Goal: Find specific page/section: Find specific page/section

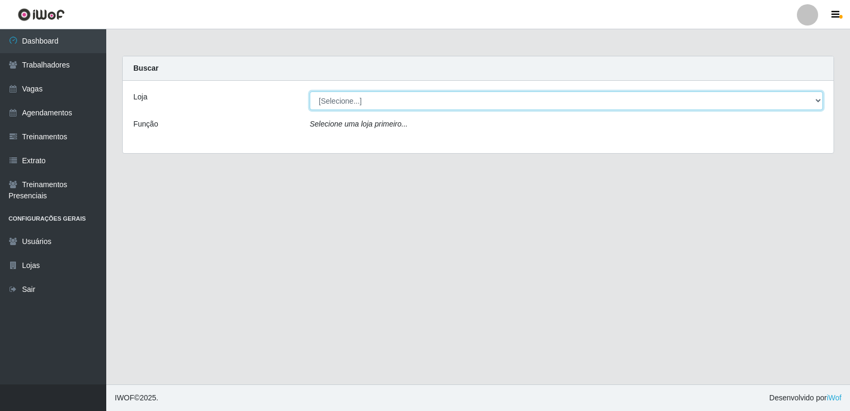
click at [818, 103] on select "[Selecione...] Restaurante A Paraibana - [GEOGRAPHIC_DATA]" at bounding box center [566, 100] width 513 height 19
select select "342"
click at [310, 91] on select "[Selecione...] Restaurante A Paraibana - [GEOGRAPHIC_DATA]" at bounding box center [566, 100] width 513 height 19
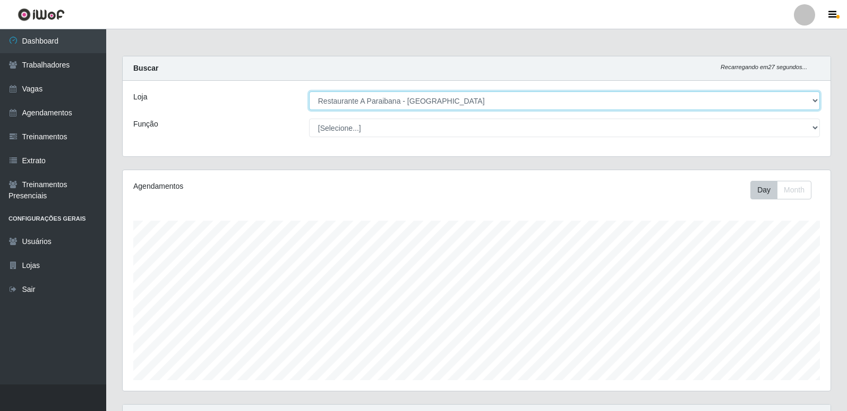
scroll to position [200, 0]
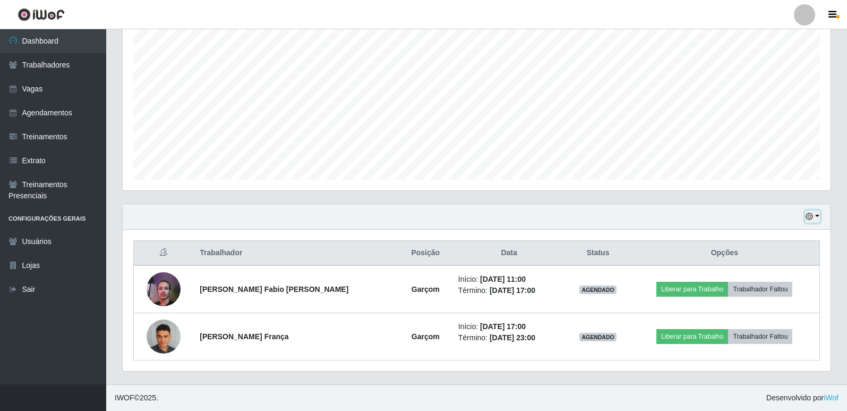
click at [811, 216] on icon "button" at bounding box center [809, 215] width 7 height 7
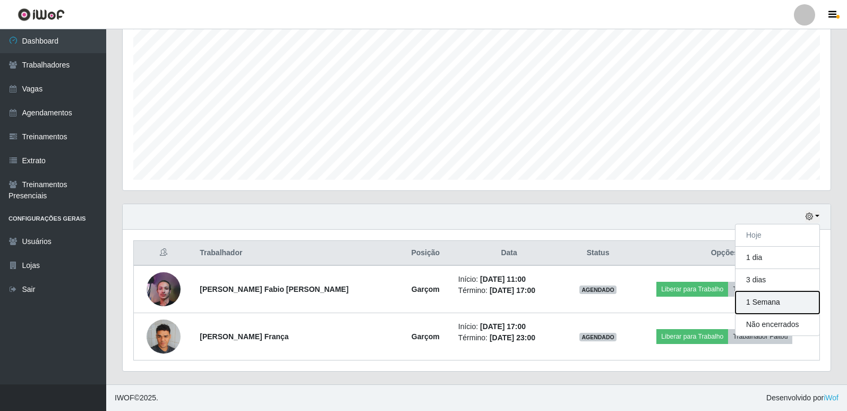
click at [772, 309] on button "1 Semana" at bounding box center [778, 302] width 84 height 22
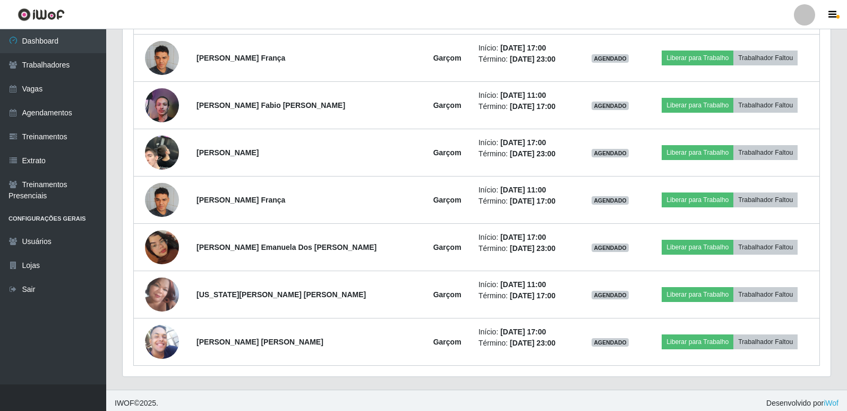
scroll to position [673, 0]
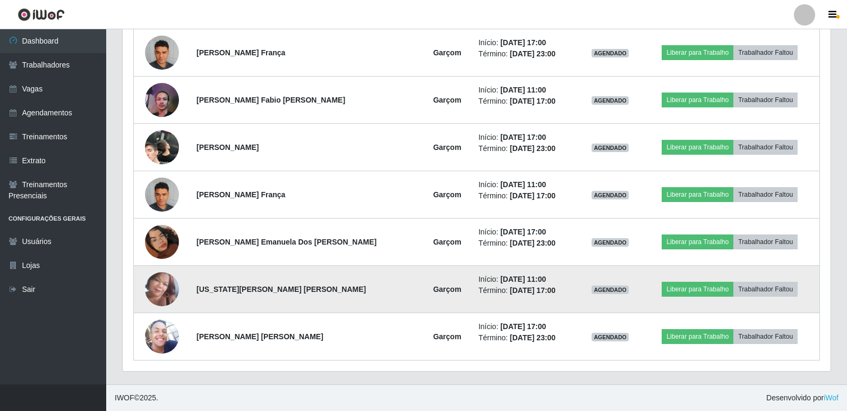
click at [160, 284] on img at bounding box center [162, 288] width 34 height 45
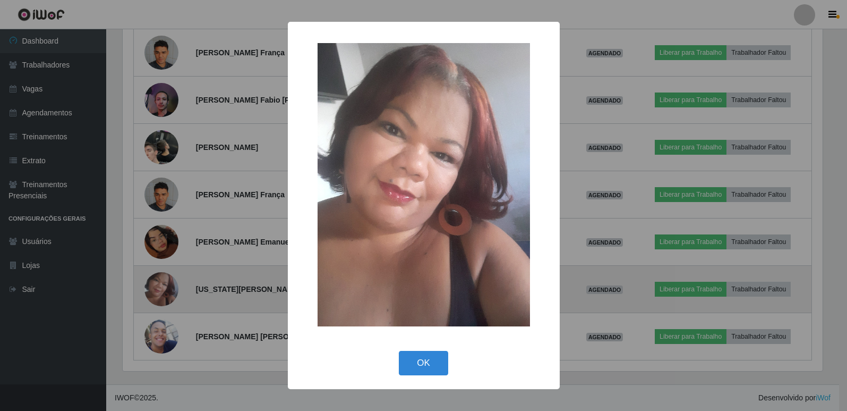
scroll to position [220, 703]
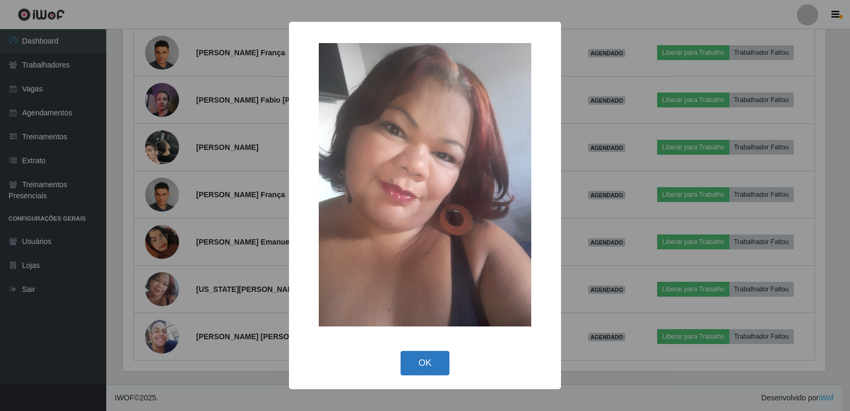
click at [426, 364] on button "OK" at bounding box center [424, 363] width 49 height 25
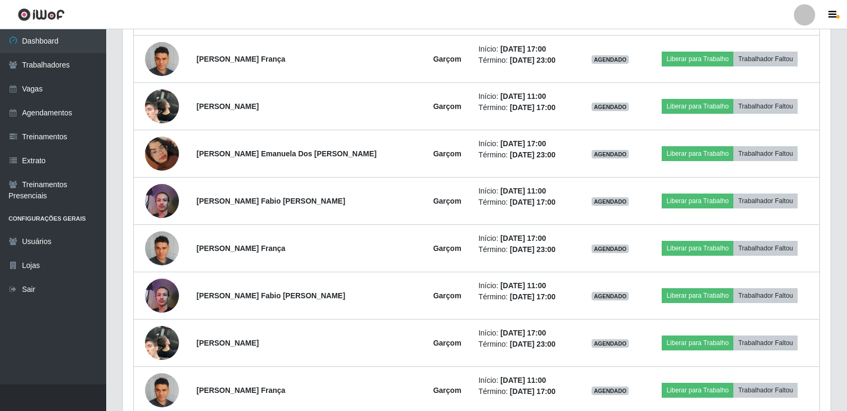
scroll to position [407, 0]
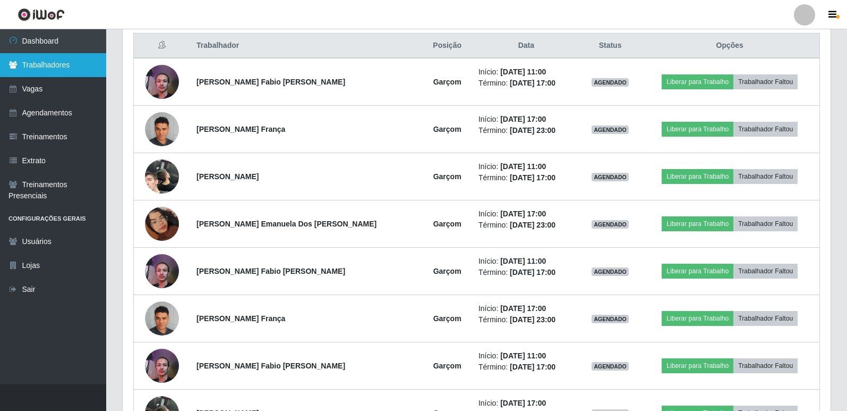
click at [59, 58] on link "Trabalhadores" at bounding box center [53, 65] width 106 height 24
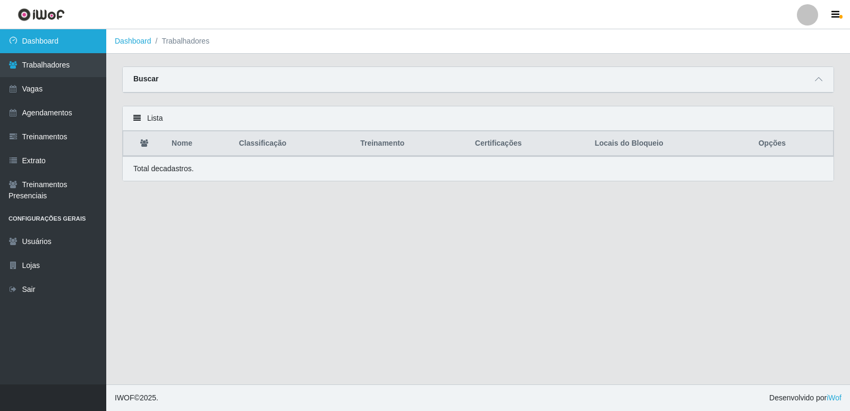
click at [81, 45] on link "Dashboard" at bounding box center [53, 41] width 106 height 24
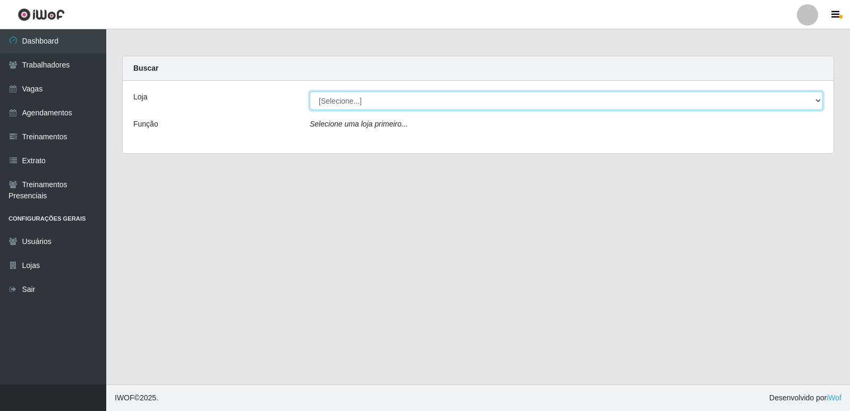
click at [816, 102] on select "[Selecione...] Restaurante A Paraibana - [GEOGRAPHIC_DATA]" at bounding box center [566, 100] width 513 height 19
select select "342"
click at [310, 91] on select "[Selecione...] Restaurante A Paraibana - [GEOGRAPHIC_DATA]" at bounding box center [566, 100] width 513 height 19
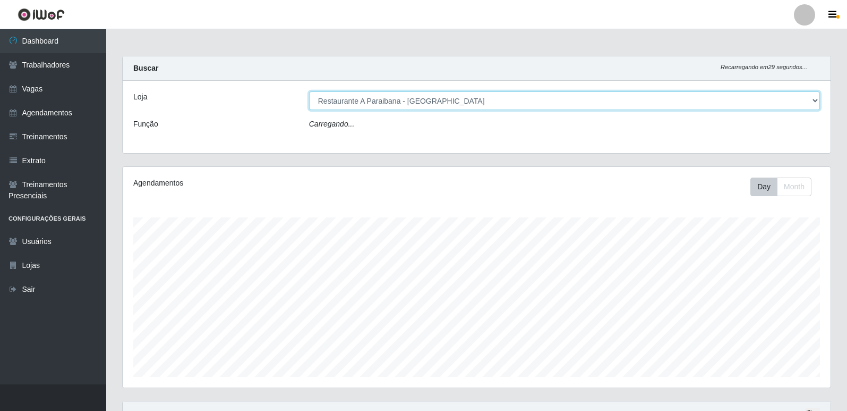
scroll to position [220, 708]
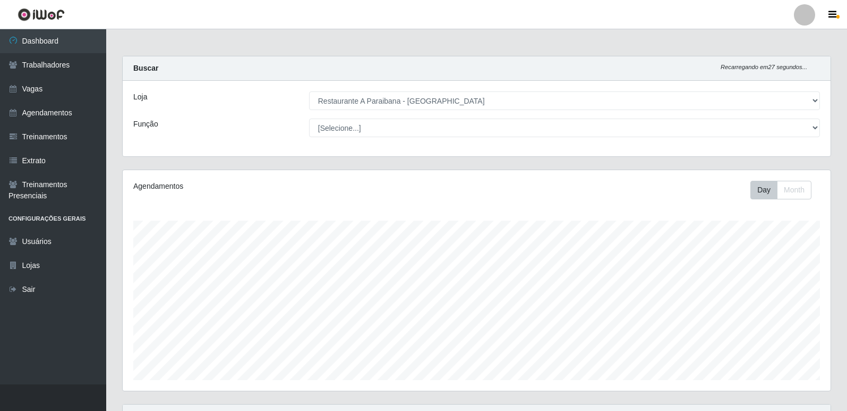
drag, startPoint x: 833, startPoint y: 330, endPoint x: 837, endPoint y: 348, distance: 18.7
click at [837, 347] on div "Agendamentos Day Month" at bounding box center [476, 286] width 725 height 234
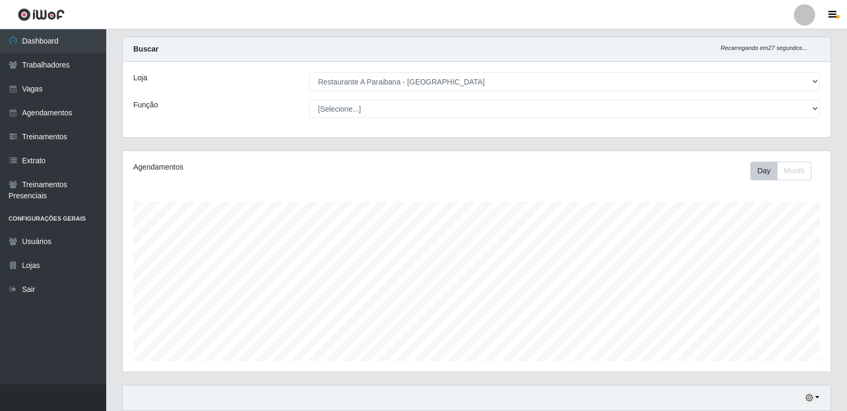
click at [837, 357] on div "Agendamentos Day Month" at bounding box center [476, 267] width 725 height 234
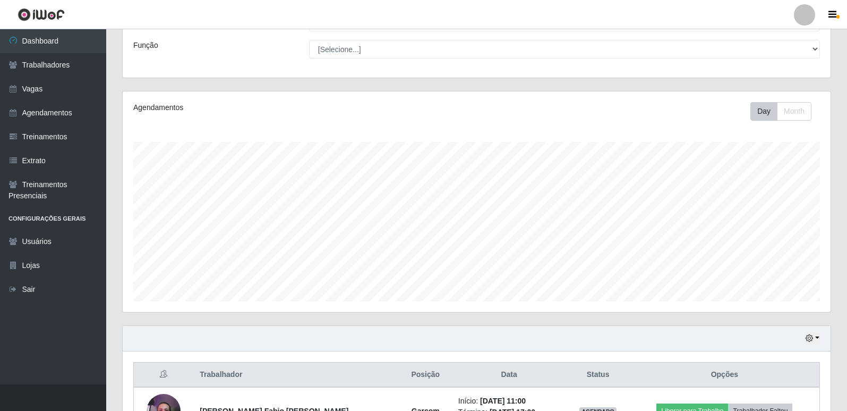
scroll to position [200, 0]
